Goal: Task Accomplishment & Management: Complete application form

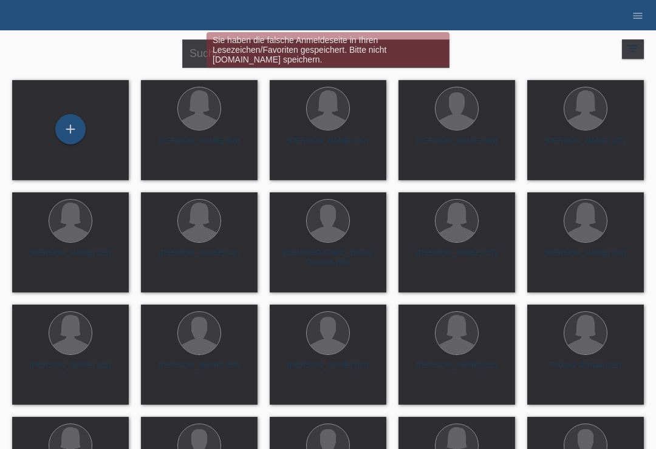
click at [61, 128] on div "+" at bounding box center [70, 129] width 29 height 21
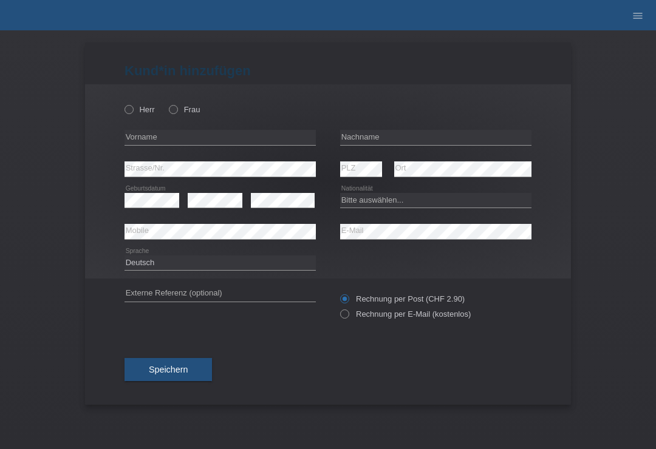
click at [179, 100] on div "Herr Frau" at bounding box center [219, 109] width 191 height 25
click at [172, 122] on div "Herr Frau" at bounding box center [219, 109] width 191 height 25
click at [180, 114] on label "Frau" at bounding box center [184, 109] width 31 height 9
click at [177, 113] on input "Frau" at bounding box center [173, 109] width 8 height 8
radio input "true"
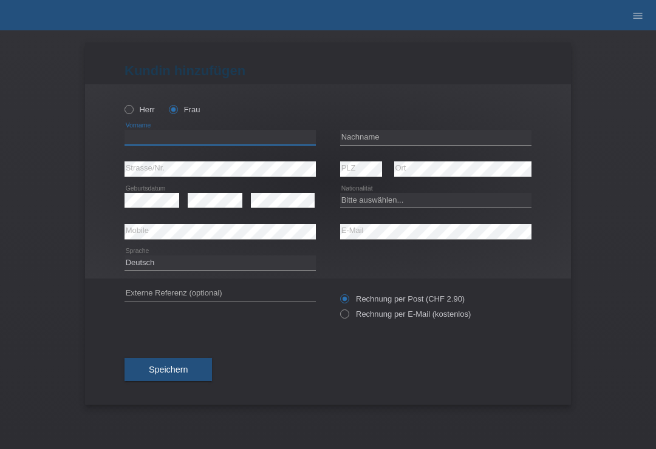
click at [182, 145] on input "text" at bounding box center [219, 137] width 191 height 15
type input "S"
click at [222, 124] on div "S error Vorname" at bounding box center [219, 138] width 191 height 32
click at [241, 126] on div "S error Vorname" at bounding box center [219, 138] width 191 height 32
click at [242, 144] on input "S" at bounding box center [219, 137] width 191 height 15
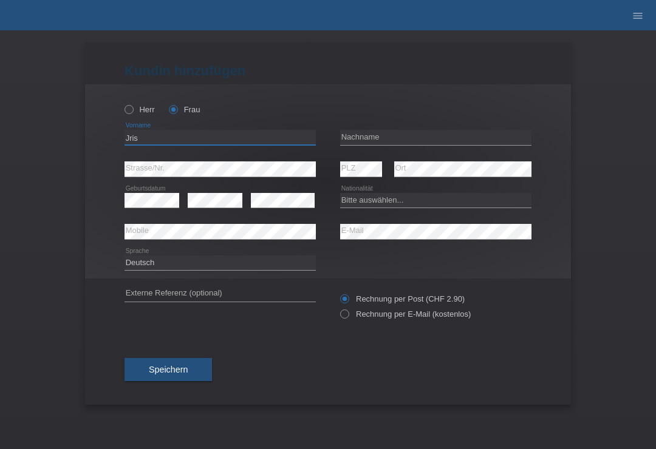
type input "Jris"
click at [398, 121] on div "Herr Frau" at bounding box center [327, 103] width 407 height 38
click at [384, 138] on input "text" at bounding box center [435, 137] width 191 height 15
type input "[PERSON_NAME]"
click at [384, 201] on select "Bitte auswählen... Schweiz Deutschland Liechtenstein Österreich ------------ Af…" at bounding box center [435, 200] width 191 height 15
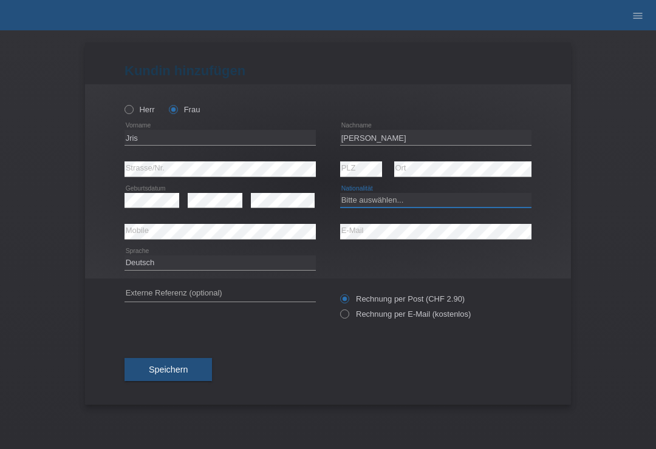
select select "CH"
click at [339, 310] on div "error Externe Referenz (optional) Rechnung per Post (CHF 2.90)" at bounding box center [327, 307] width 407 height 56
click at [341, 324] on input "Rechnung per E-Mail (kostenlos)" at bounding box center [344, 317] width 8 height 15
radio input "true"
click at [167, 375] on span "Speichern" at bounding box center [168, 370] width 39 height 10
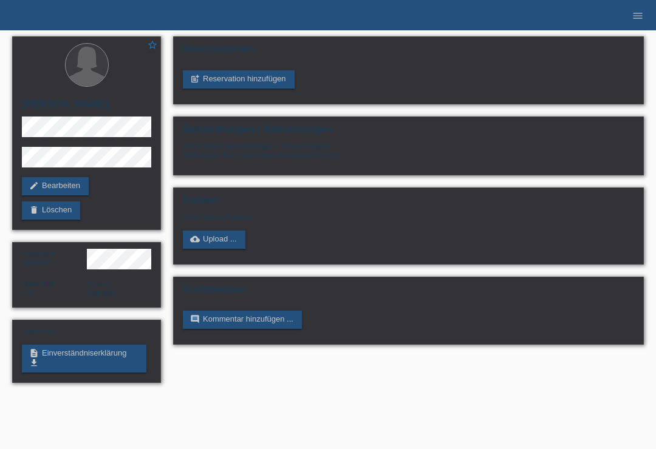
click at [77, 367] on link "description Einverständniserklärung get_app" at bounding box center [84, 359] width 124 height 28
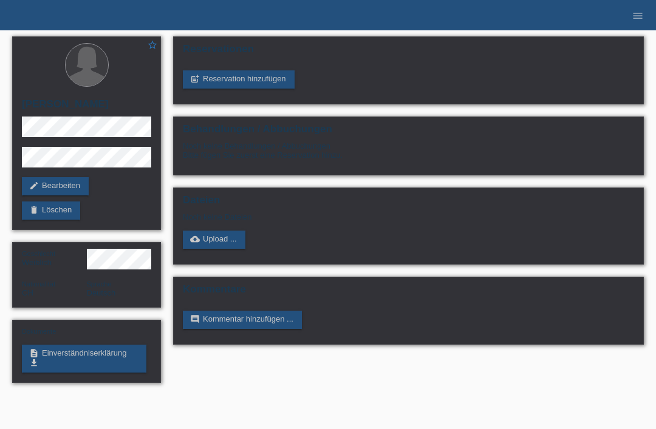
click at [230, 83] on link "post_add Reservation hinzufügen" at bounding box center [239, 79] width 112 height 18
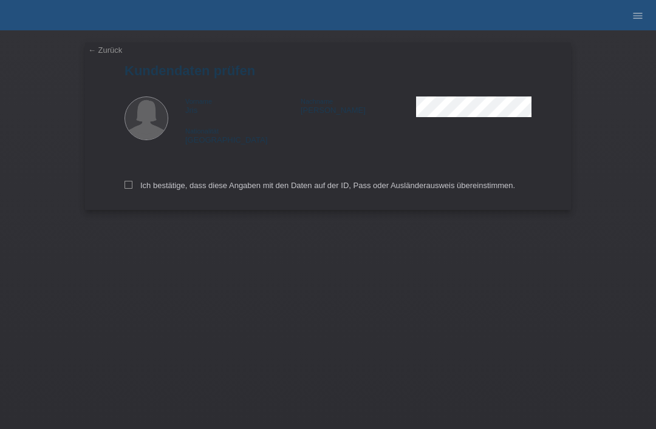
click at [134, 188] on label "Ich bestätige, dass diese Angaben mit den Daten auf der ID, Pass oder Ausländer…" at bounding box center [319, 185] width 390 height 9
click at [132, 188] on input "Ich bestätige, dass diese Angaben mit den Daten auf der ID, Pass oder Ausländer…" at bounding box center [128, 185] width 8 height 8
checkbox input "true"
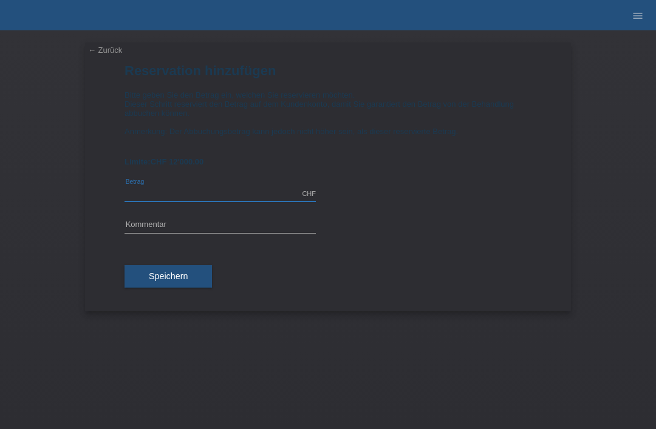
click at [162, 202] on input "text" at bounding box center [219, 193] width 191 height 15
click at [176, 281] on span "Speichern" at bounding box center [168, 276] width 39 height 10
type input "2704.00"
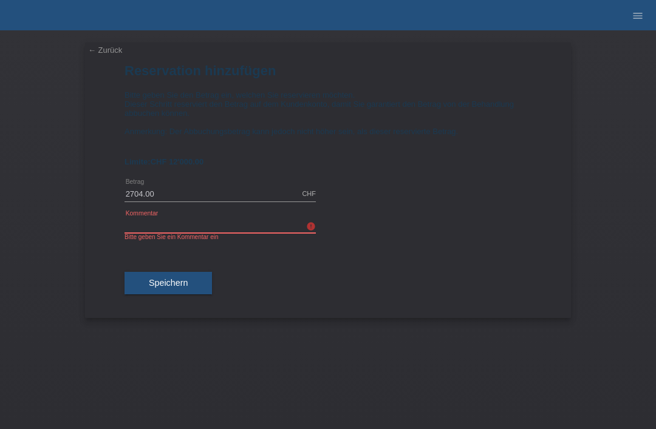
click at [226, 233] on input "text" at bounding box center [219, 225] width 191 height 15
type input "20 er mix"
click at [176, 288] on span "Speichern" at bounding box center [168, 283] width 39 height 10
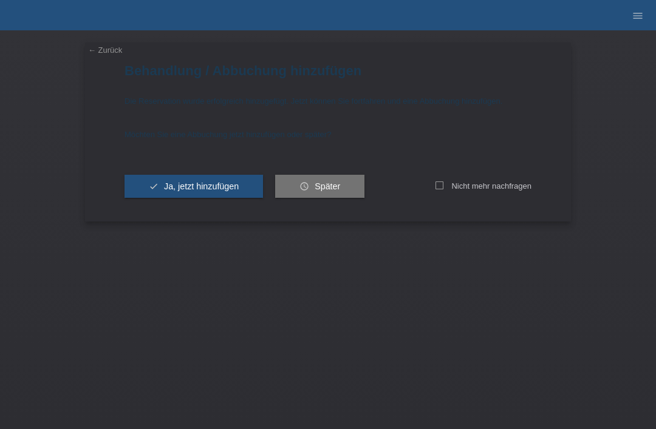
click at [186, 188] on span "Ja, jetzt hinzufügen" at bounding box center [201, 187] width 75 height 10
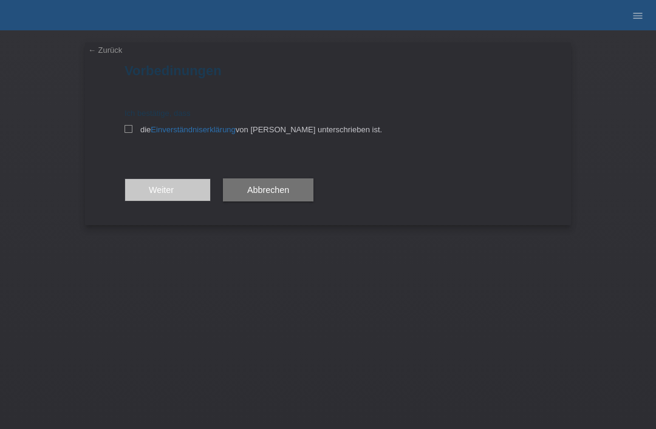
click at [129, 133] on input "die Einverständniserklärung von der Kundin unterschrieben ist." at bounding box center [128, 129] width 8 height 8
checkbox input "true"
click at [174, 191] on span "Weiter arrow_forward" at bounding box center [168, 190] width 38 height 10
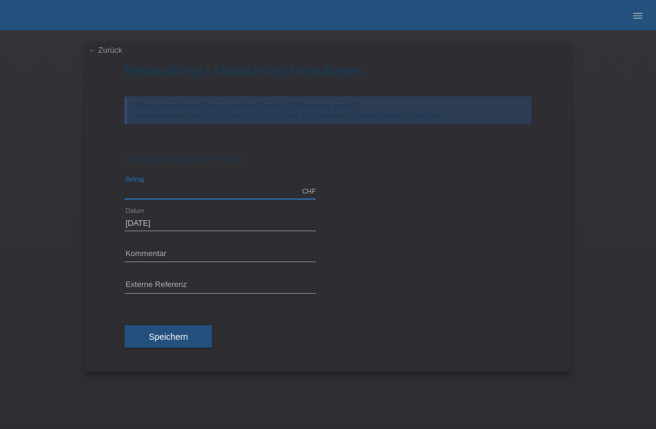
click at [239, 198] on input "text" at bounding box center [219, 191] width 191 height 15
click at [190, 341] on button "Speichern" at bounding box center [167, 337] width 87 height 23
type input "2704.00"
